Goal: Task Accomplishment & Management: Use online tool/utility

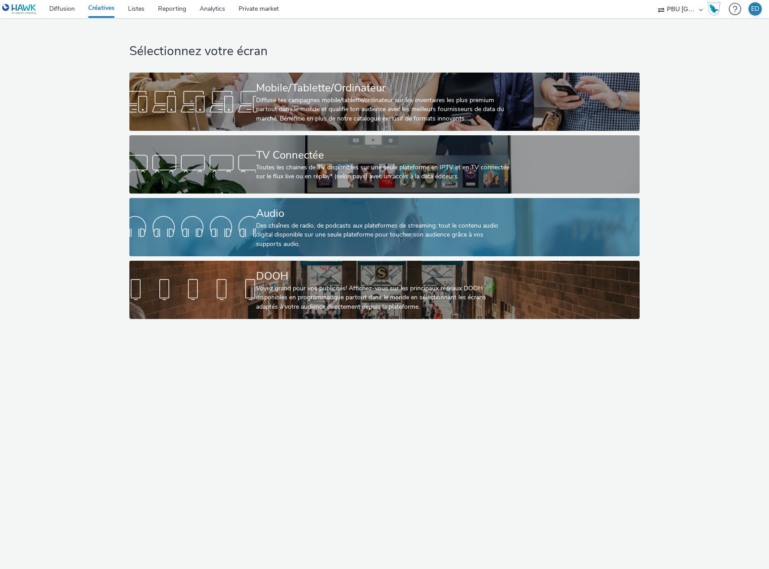
click at [260, 229] on div "Des chaînes de radio, de podcasts aux plateformes de streaming: tout le contenu…" at bounding box center [382, 234] width 253 height 27
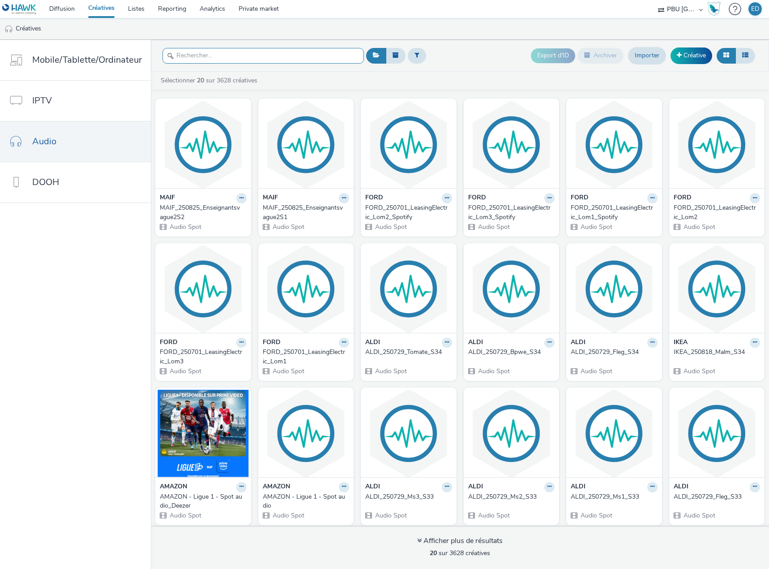
click at [183, 53] on input "text" at bounding box center [264, 56] width 202 height 16
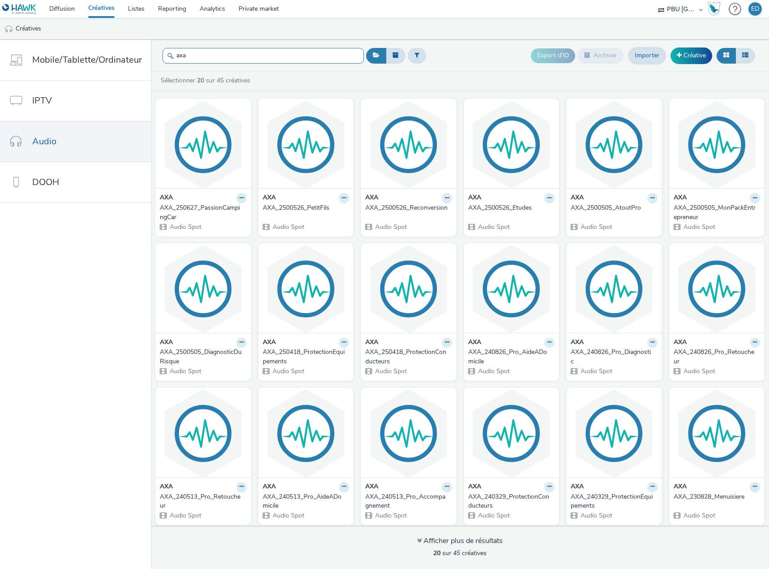
type input "axa"
click at [247, 203] on button at bounding box center [241, 198] width 10 height 10
click at [517, 371] on link "Dupliquer" at bounding box center [521, 376] width 67 height 18
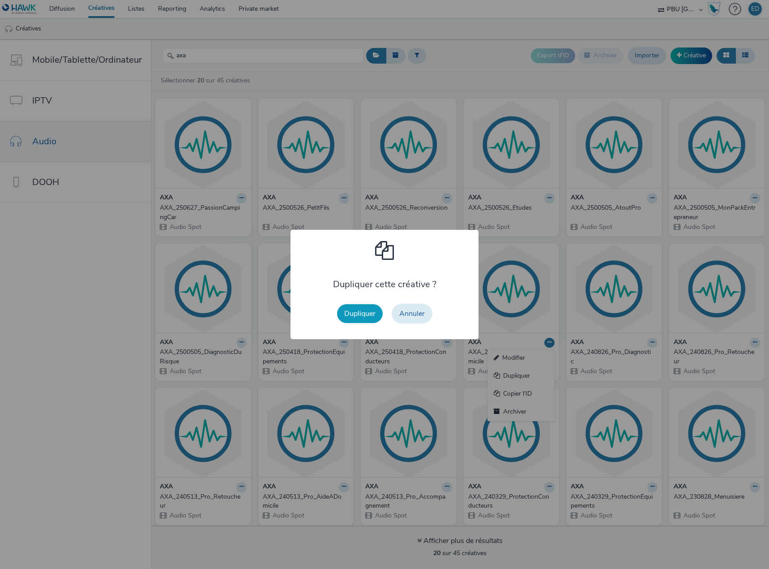
click at [368, 309] on button "Dupliquer" at bounding box center [360, 313] width 46 height 19
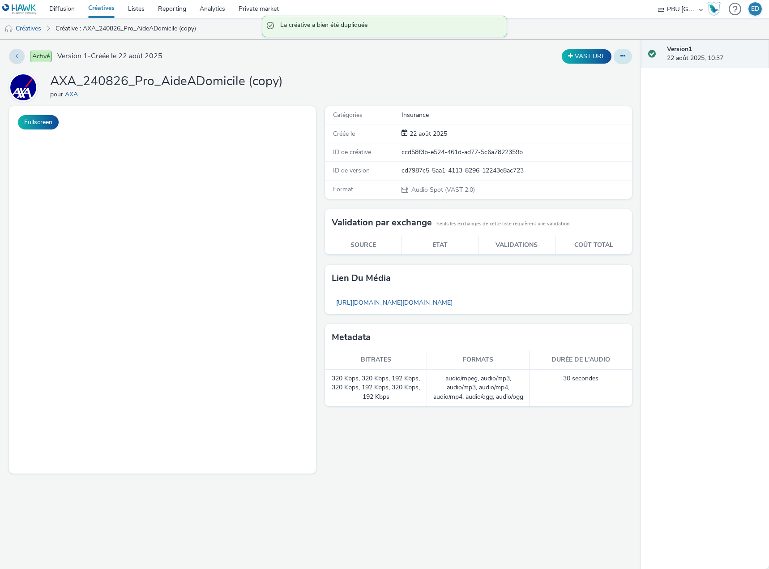
click at [623, 56] on icon at bounding box center [623, 56] width 5 height 6
click at [597, 74] on link "Modifier" at bounding box center [598, 74] width 67 height 18
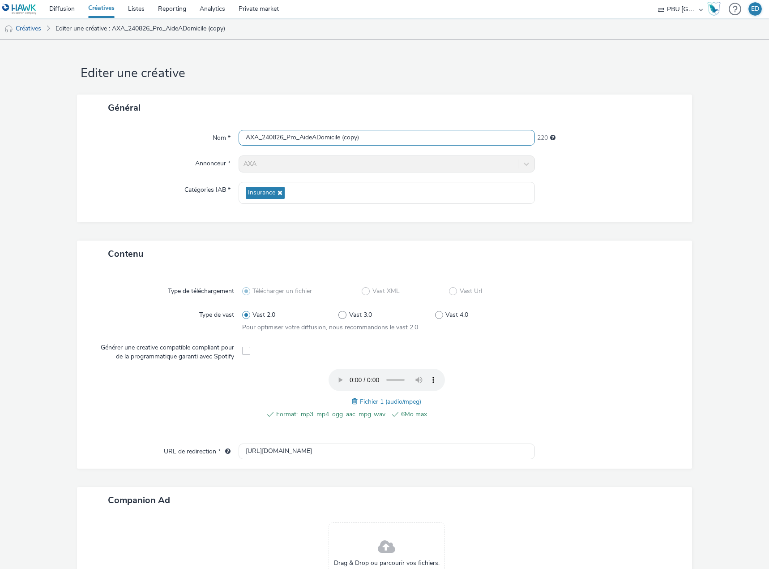
click at [368, 141] on input "AXA_240826_Pro_AideADomicile (copy)" at bounding box center [387, 138] width 296 height 16
drag, startPoint x: 373, startPoint y: 139, endPoint x: 301, endPoint y: 141, distance: 72.1
click at [301, 141] on input "AXA_240826_Pro_AideADomicile (copy)" at bounding box center [387, 138] width 296 height 16
click at [268, 137] on input "AXA_240826_Pro_" at bounding box center [387, 138] width 296 height 16
click at [327, 144] on input "AXA_250825_Pro_" at bounding box center [387, 138] width 296 height 16
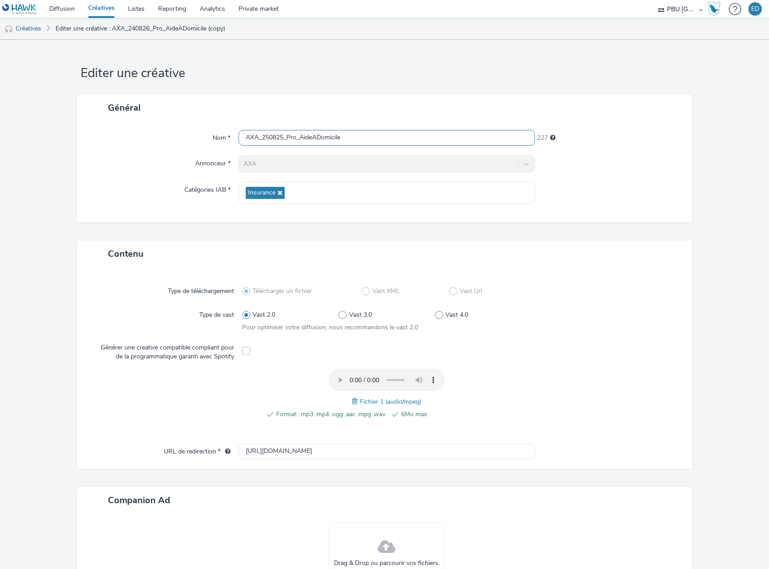
type input "AXA_250825_Pro_AideADomicile"
click at [352, 404] on span at bounding box center [356, 401] width 8 height 10
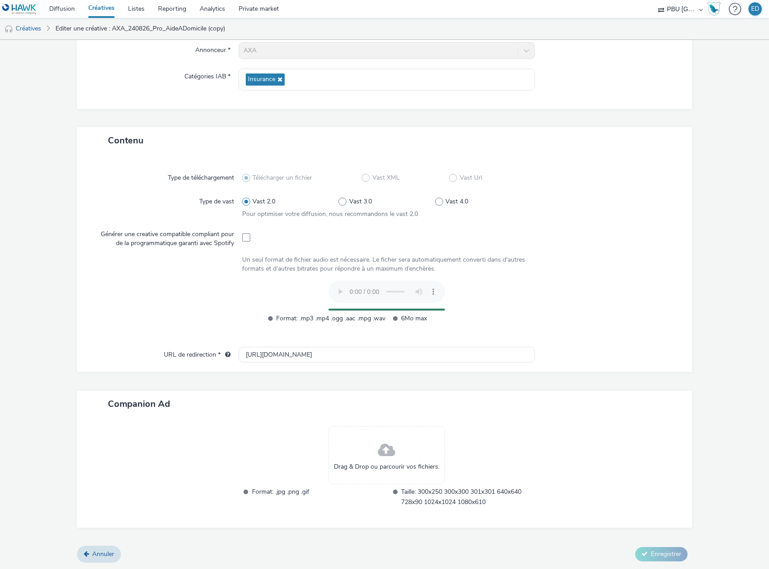
scroll to position [96, 0]
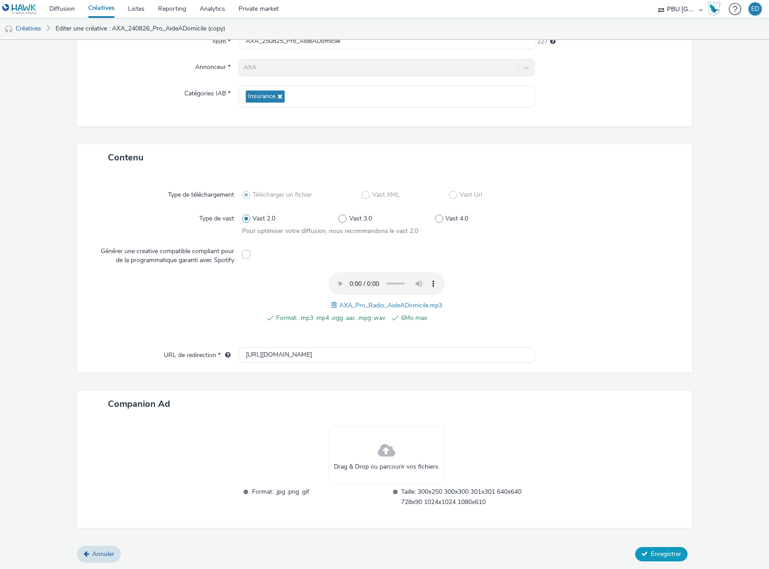
click at [651, 554] on span "Enregistrer" at bounding box center [666, 554] width 30 height 9
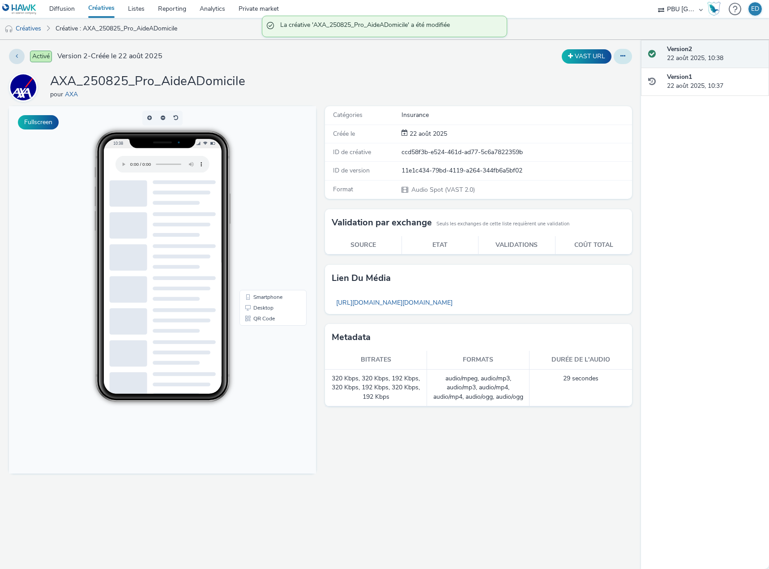
click at [629, 54] on button at bounding box center [623, 56] width 18 height 15
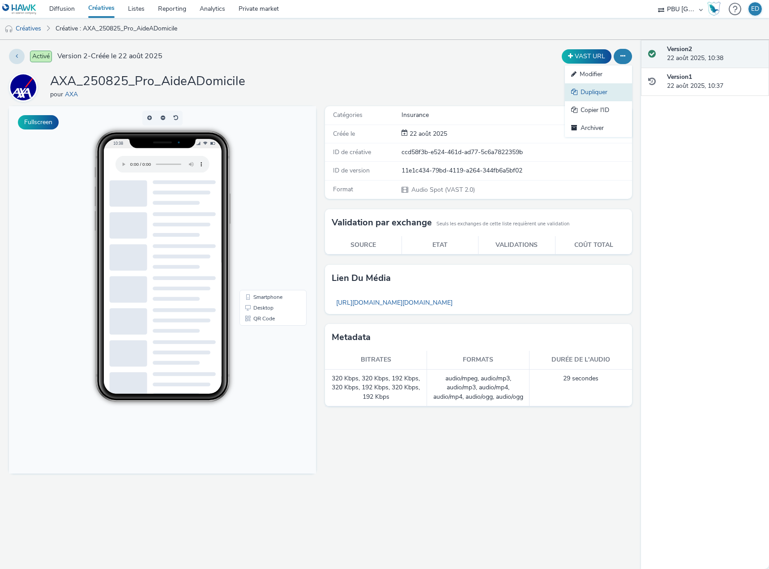
click at [597, 93] on link "Dupliquer" at bounding box center [598, 92] width 67 height 18
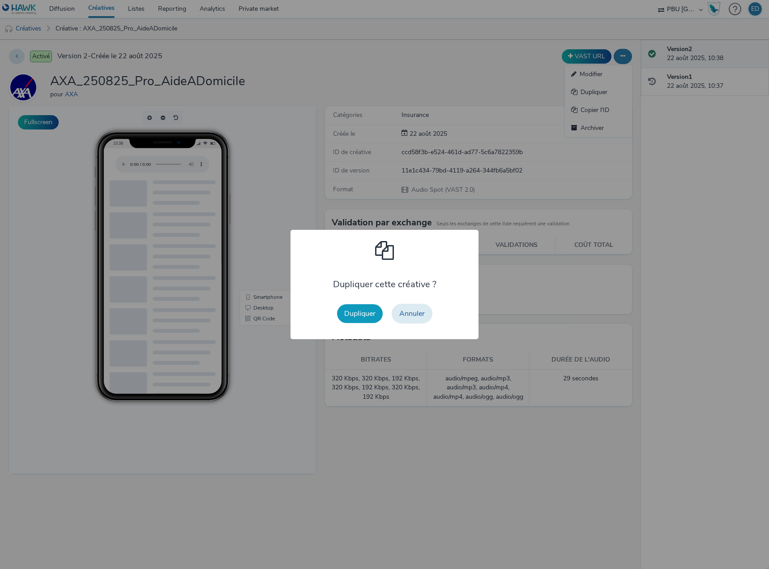
click at [367, 313] on button "Dupliquer" at bounding box center [360, 313] width 46 height 19
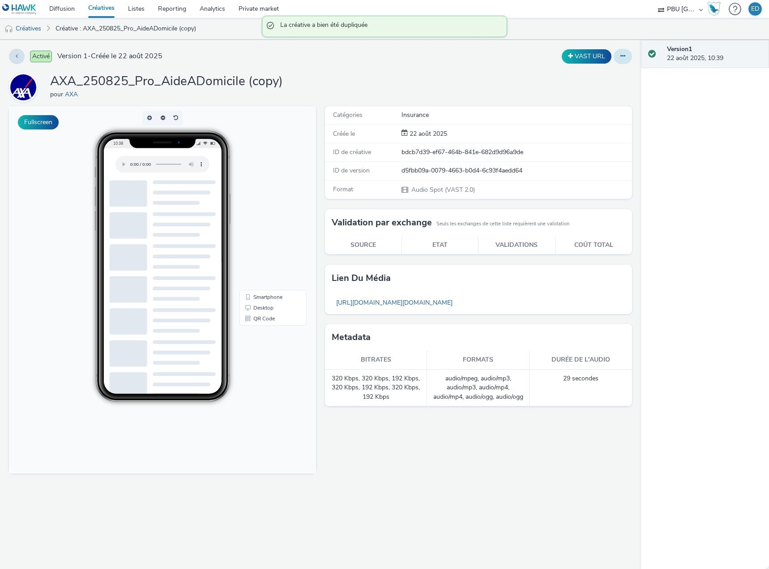
click at [624, 56] on icon at bounding box center [623, 56] width 5 height 6
click at [598, 77] on link "Modifier" at bounding box center [598, 74] width 67 height 18
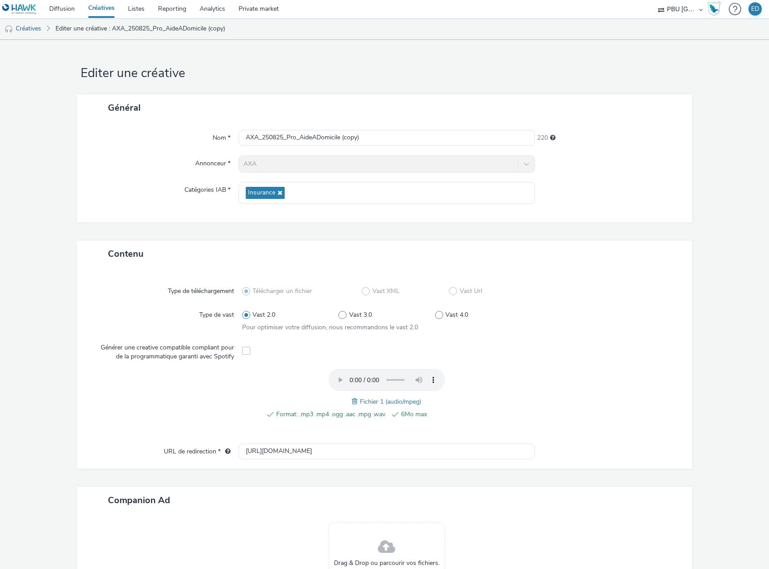
click at [353, 400] on span at bounding box center [356, 401] width 8 height 10
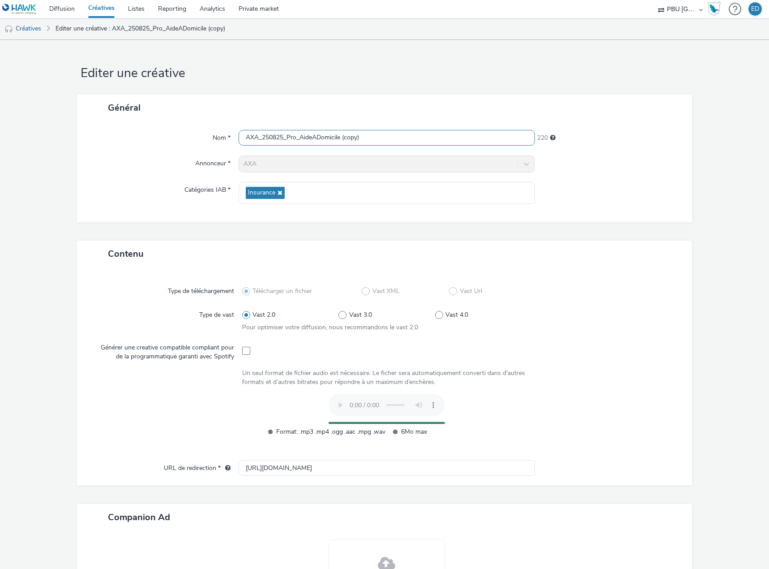
drag, startPoint x: 350, startPoint y: 139, endPoint x: 303, endPoint y: 144, distance: 47.7
click at [307, 141] on input "AXA_250825_Pro_AideADomicile (copy)" at bounding box center [387, 138] width 296 height 16
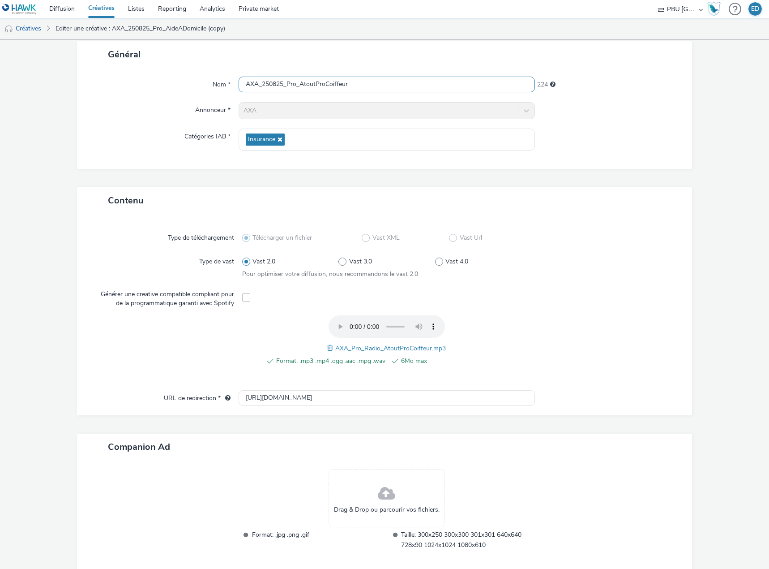
scroll to position [96, 0]
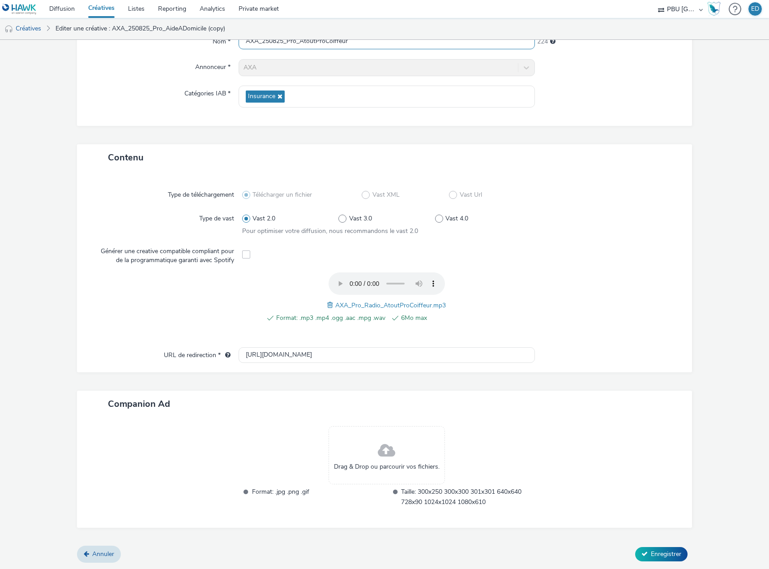
type input "AXA_250825_Pro_AtoutProCoiffeur"
click at [650, 563] on form "Editer une créative Général Nom * AXA_250825_Pro_AtoutProCoiffeur 224 Annonceur…" at bounding box center [384, 257] width 769 height 626
click at [653, 556] on span "Enregistrer" at bounding box center [666, 554] width 30 height 9
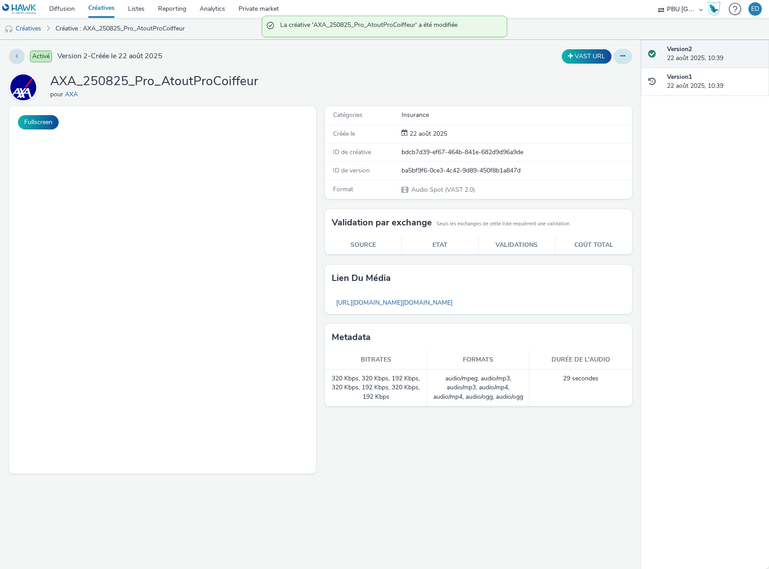
click at [623, 52] on button at bounding box center [623, 56] width 18 height 15
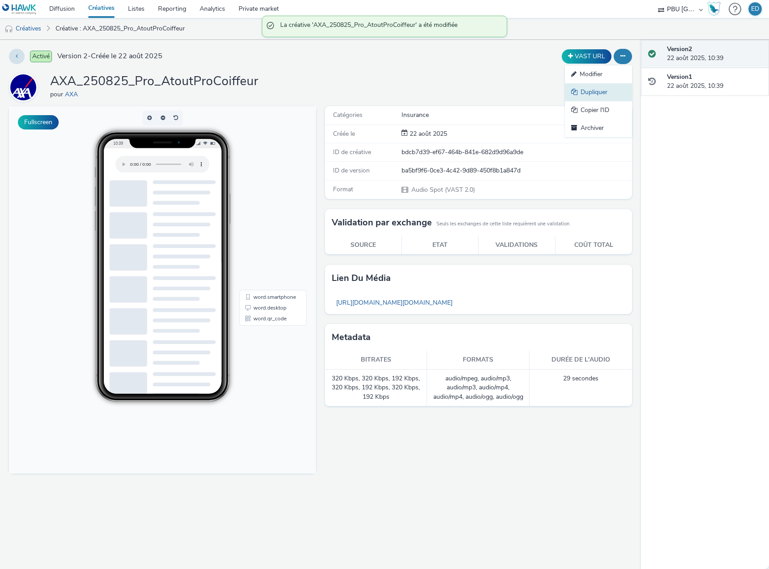
click at [594, 91] on link "Dupliquer" at bounding box center [598, 92] width 67 height 18
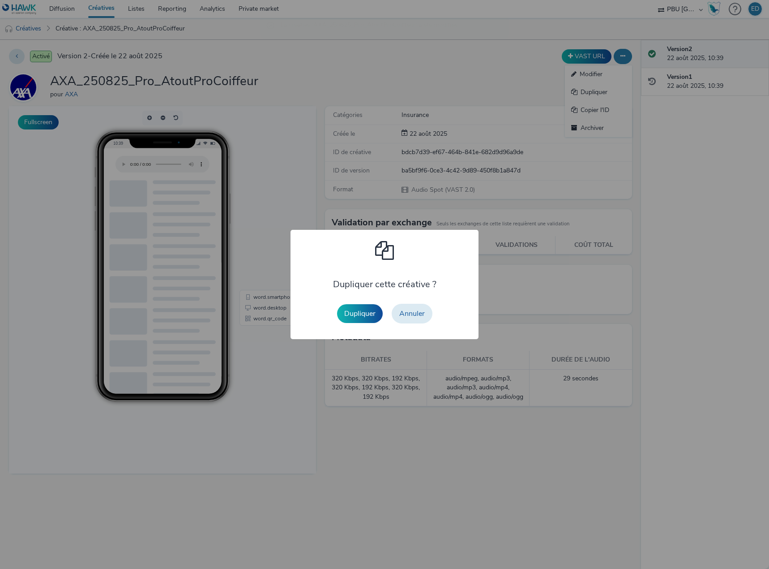
click at [361, 311] on button "Dupliquer" at bounding box center [360, 313] width 46 height 19
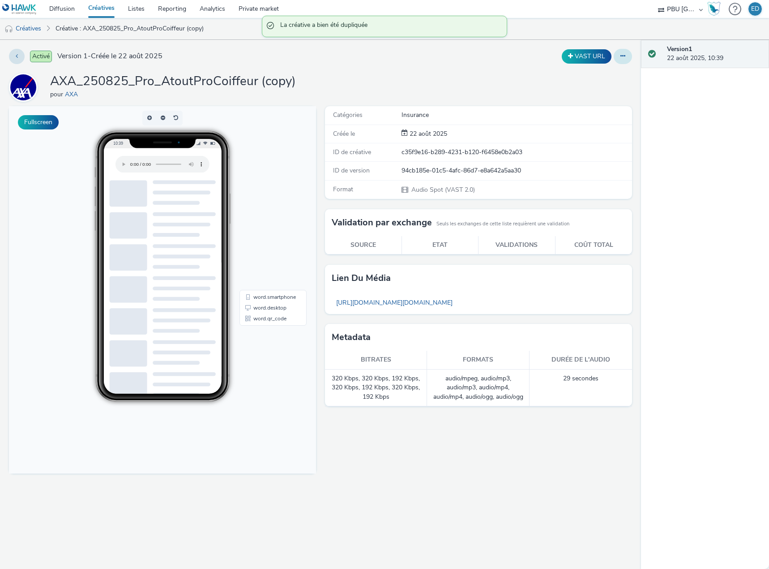
click at [627, 60] on button at bounding box center [623, 56] width 18 height 15
click at [595, 74] on link "Modifier" at bounding box center [598, 74] width 67 height 18
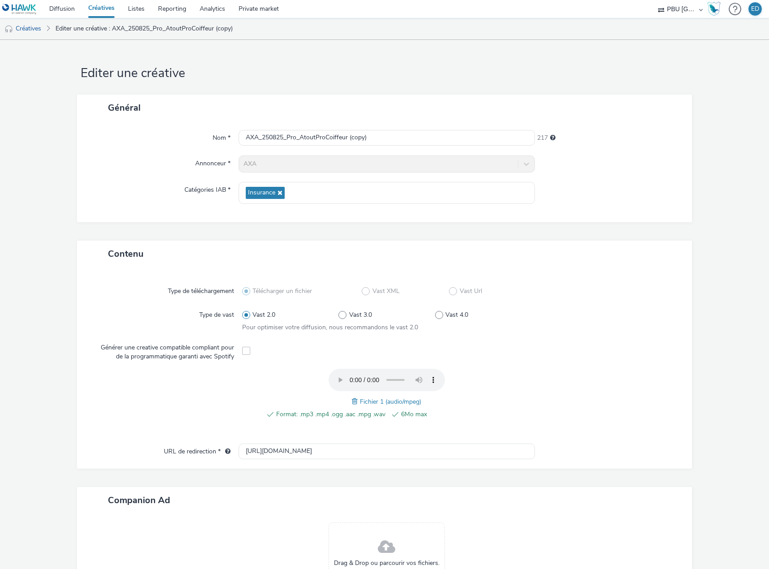
click at [367, 409] on span "Format: .mp3 .mp4 .ogg .aac .mpg .wav" at bounding box center [330, 414] width 109 height 11
click at [367, 403] on span "Fichier 1 (audio/mpeg)" at bounding box center [390, 401] width 61 height 9
click at [355, 403] on span at bounding box center [356, 401] width 8 height 10
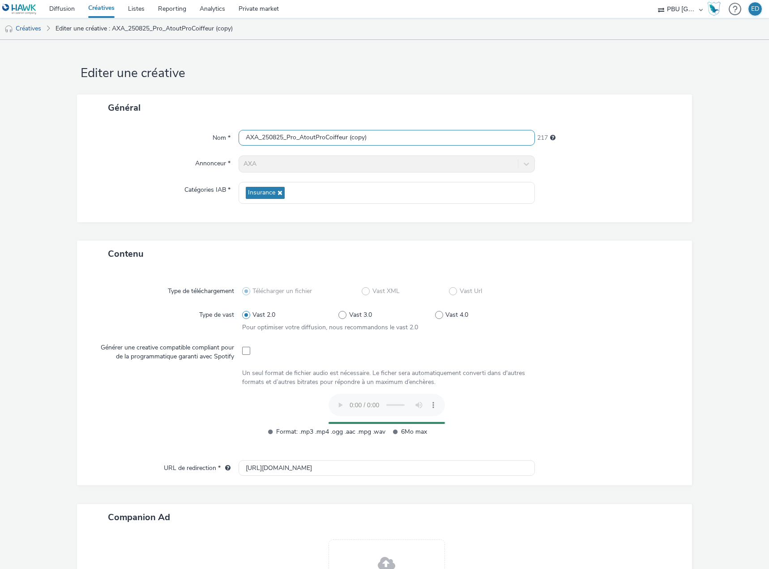
drag, startPoint x: 368, startPoint y: 139, endPoint x: 310, endPoint y: 138, distance: 57.3
click at [310, 138] on input "AXA_250825_Pro_AtoutProCoiffeur (copy)" at bounding box center [387, 138] width 296 height 16
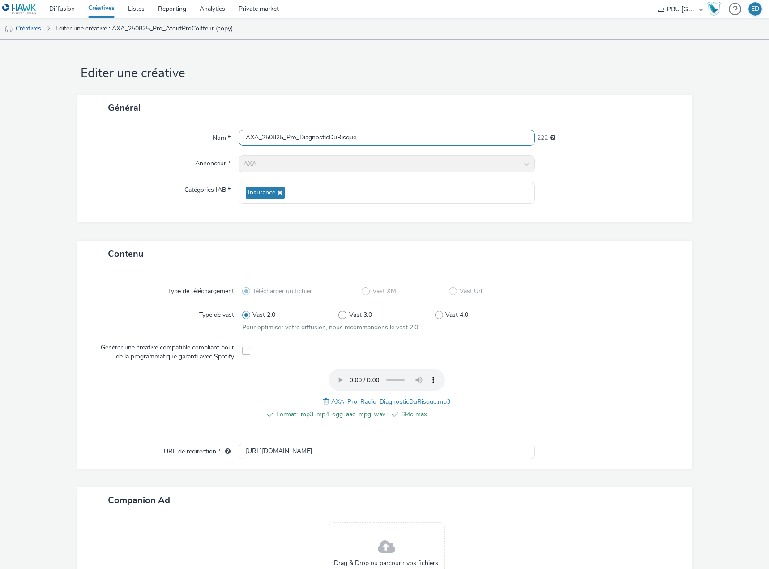
type input "AXA_250825_Pro_DiagnosticDuRisque"
click at [159, 194] on div "Catégories IAB *" at bounding box center [162, 193] width 153 height 22
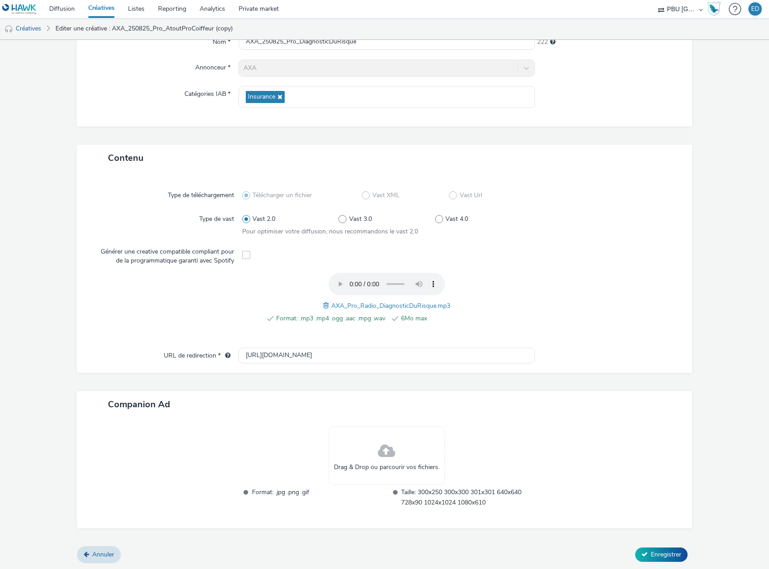
scroll to position [96, 0]
click at [653, 561] on button "Enregistrer" at bounding box center [662, 554] width 52 height 14
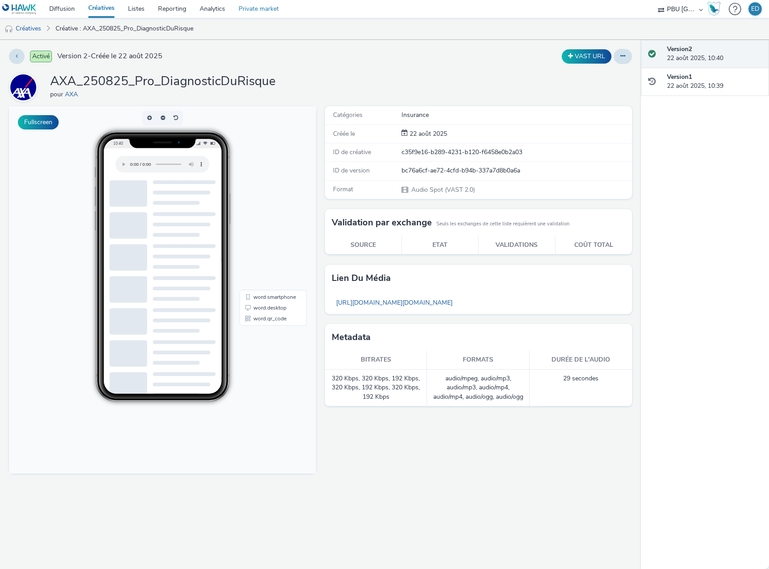
click at [232, 10] on link "Private market" at bounding box center [259, 9] width 54 height 18
